Goal: Transaction & Acquisition: Book appointment/travel/reservation

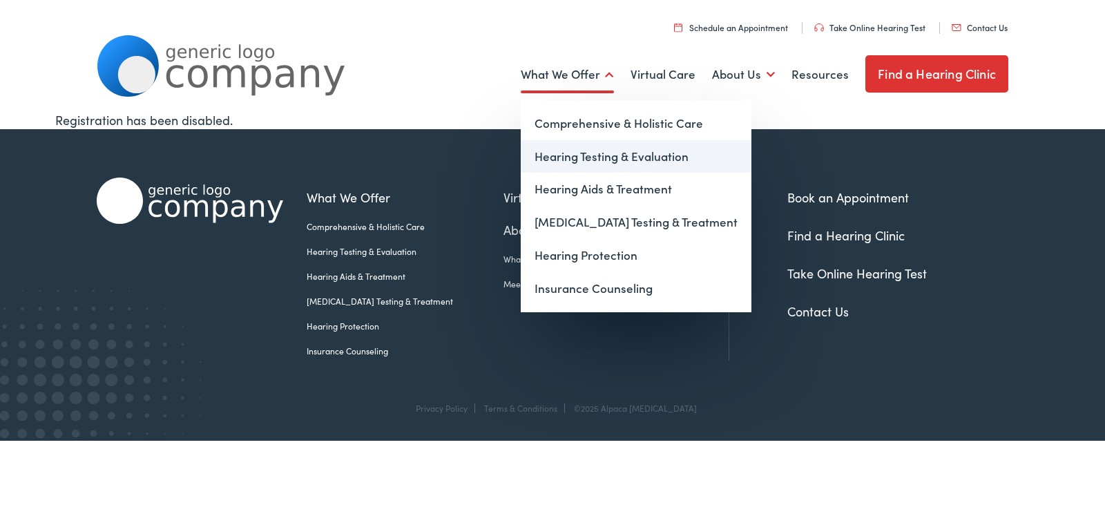
click at [583, 145] on link "Hearing Testing & Evaluation" at bounding box center [636, 156] width 231 height 33
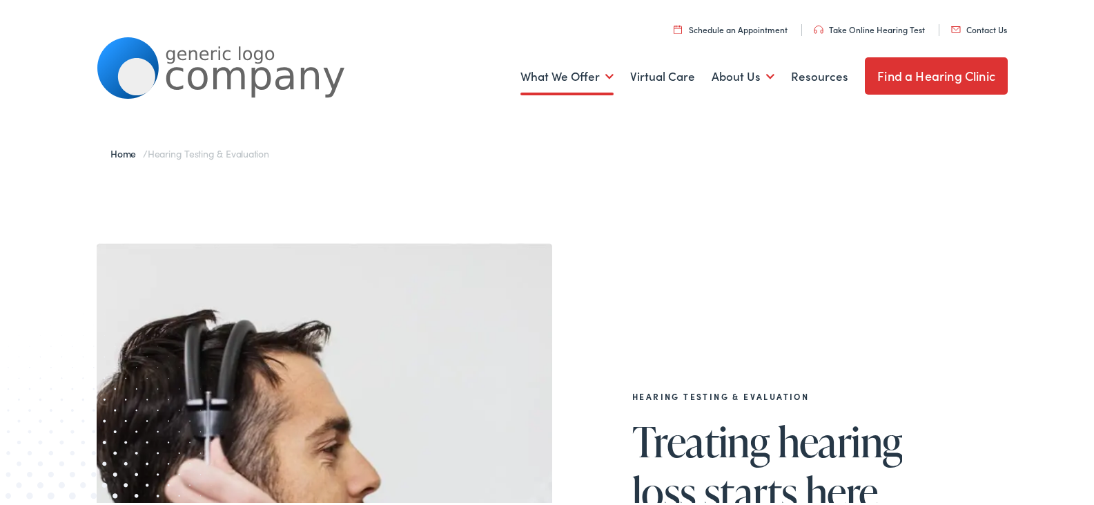
click at [976, 32] on link "Contact Us" at bounding box center [980, 27] width 56 height 12
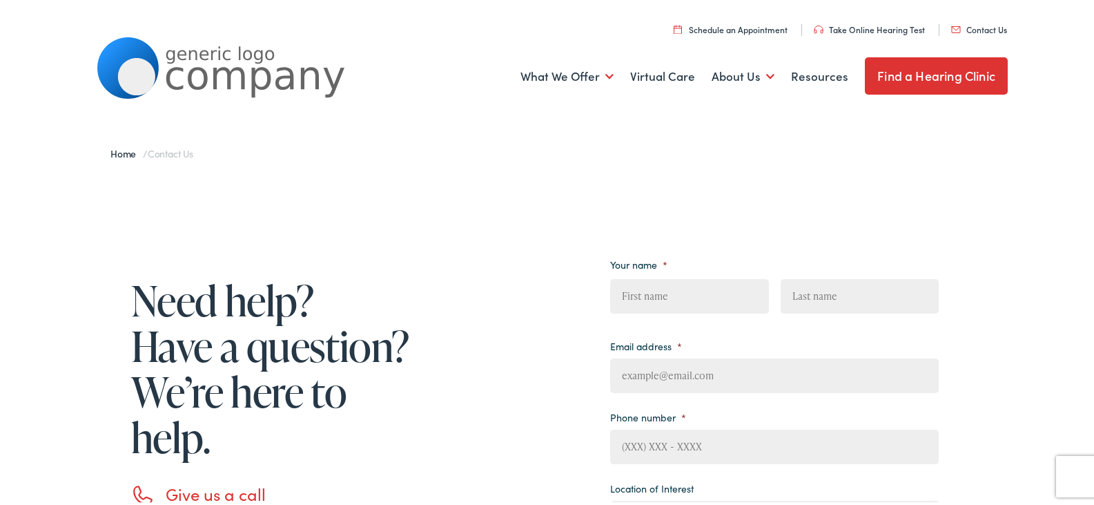
click at [744, 30] on link "Schedule an Appointment" at bounding box center [731, 27] width 114 height 12
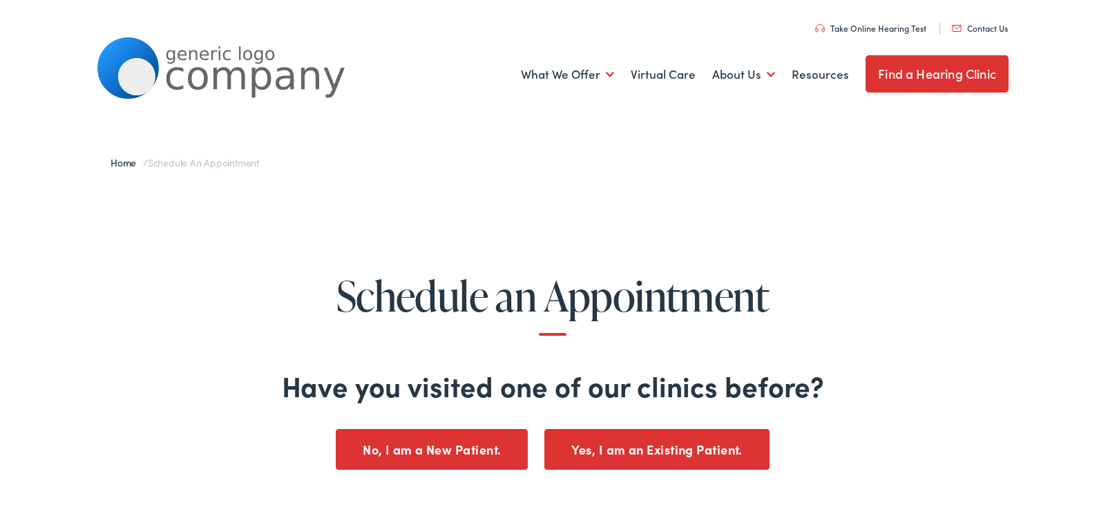
scroll to position [207, 0]
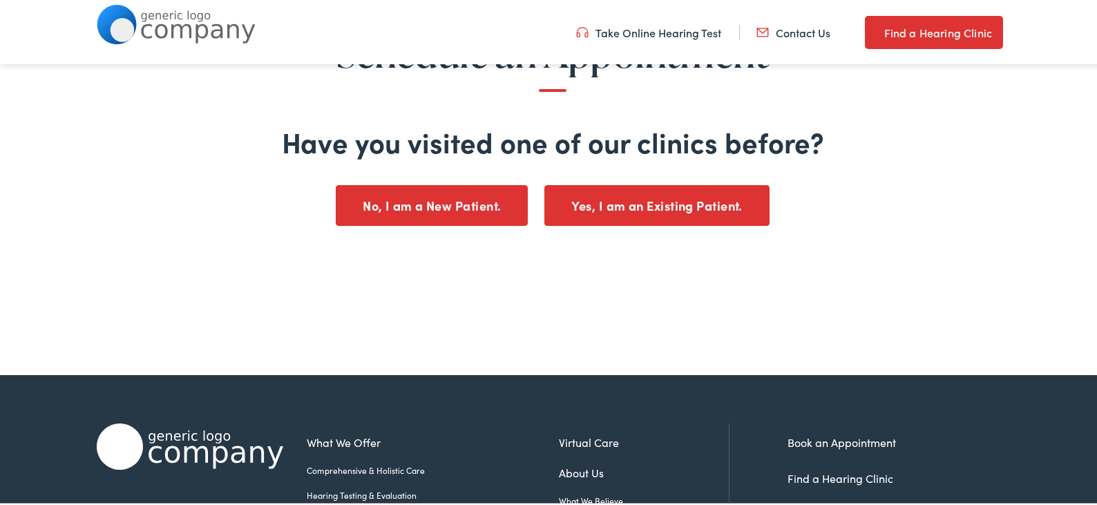
click at [464, 191] on button "No, I am a New Patient." at bounding box center [432, 203] width 192 height 41
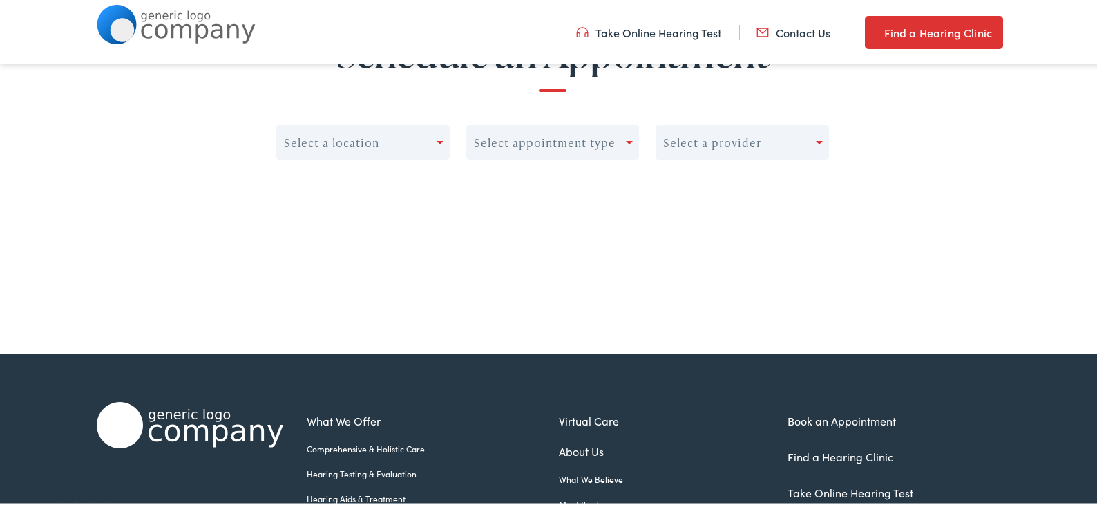
click at [432, 141] on div "Select a location" at bounding box center [357, 140] width 160 height 19
click at [521, 139] on div "Select appointment type" at bounding box center [545, 140] width 142 height 13
click at [791, 144] on div "Select a provider" at bounding box center [736, 140] width 160 height 19
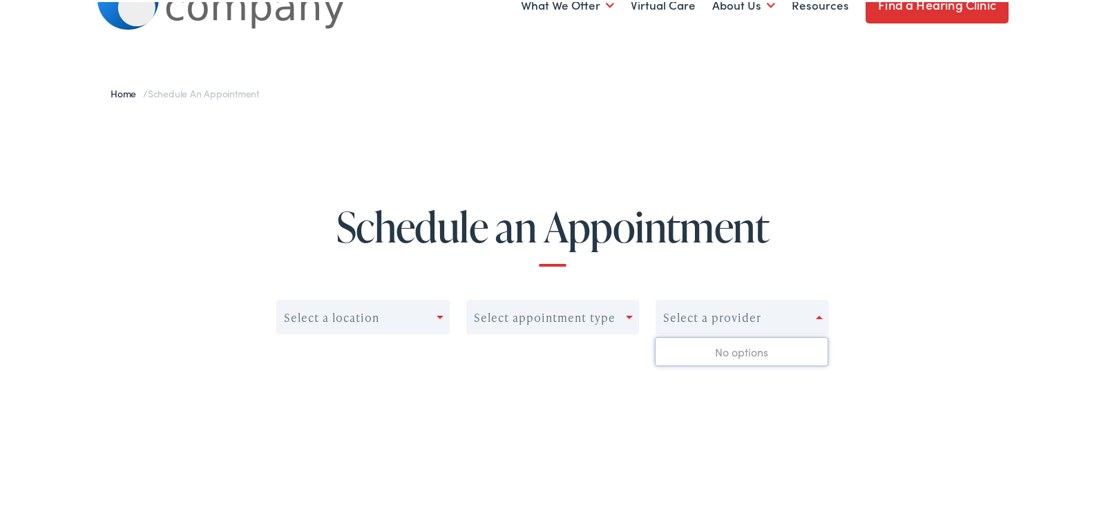
scroll to position [0, 0]
